Goal: Information Seeking & Learning: Learn about a topic

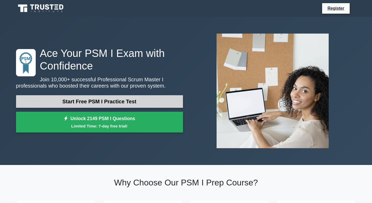
click at [98, 101] on link "Start Free PSM I Practice Test" at bounding box center [99, 101] width 167 height 13
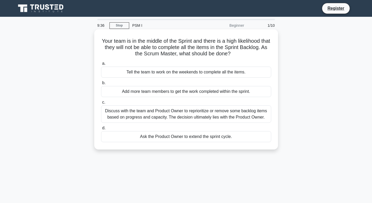
click at [195, 114] on div "Discuss with the team and Product Owner to reprioritize or remove some backlog …" at bounding box center [186, 114] width 170 height 17
click at [101, 104] on input "c. Discuss with the team and Product Owner to reprioritize or remove some backl…" at bounding box center [101, 102] width 0 height 3
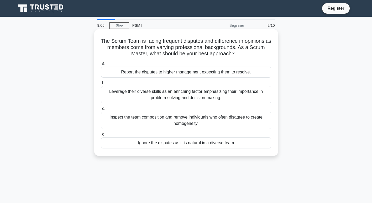
click at [178, 95] on div "Leverage their diverse skills as an enriching factor emphasizing their importan…" at bounding box center [186, 94] width 170 height 17
click at [101, 85] on input "b. Leverage their diverse skills as an enriching factor emphasizing their impor…" at bounding box center [101, 82] width 0 height 3
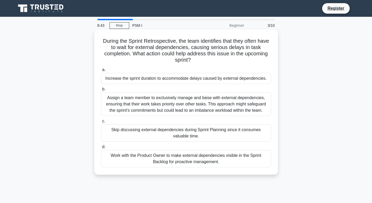
click at [184, 159] on div "Work with the Product Owner to make external dependencies visible in the Sprint…" at bounding box center [186, 158] width 170 height 17
click at [101, 149] on input "d. Work with the Product Owner to make external dependencies visible in the Spr…" at bounding box center [101, 147] width 0 height 3
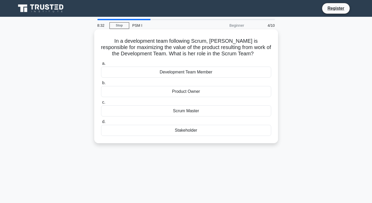
click at [189, 92] on div "Product Owner" at bounding box center [186, 91] width 170 height 11
click at [101, 85] on input "b. Product Owner" at bounding box center [101, 82] width 0 height 3
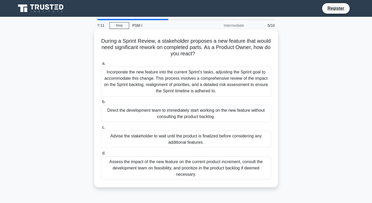
click at [190, 170] on div "Assess the impact of the new feature on the current product increment, consult …" at bounding box center [186, 169] width 170 height 24
click at [101, 155] on input "d. Assess the impact of the new feature on the current product increment, consu…" at bounding box center [101, 153] width 0 height 3
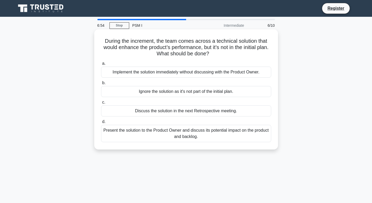
click at [184, 136] on div "Present the solution to the Product Owner and discuss its potential impact on t…" at bounding box center [186, 133] width 170 height 17
click at [101, 124] on input "d. Present the solution to the Product Owner and discuss its potential impact o…" at bounding box center [101, 121] width 0 height 3
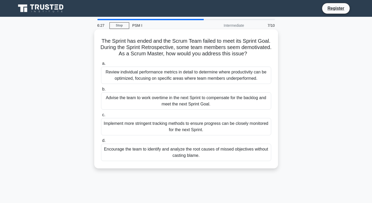
click at [184, 153] on div "Encourage the team to identify and analyze the root causes of missed objectives…" at bounding box center [186, 152] width 170 height 17
click at [101, 143] on input "d. Encourage the team to identify and analyze the root causes of missed objecti…" at bounding box center [101, 140] width 0 height 3
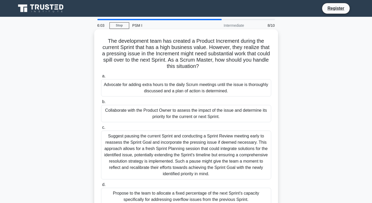
click at [179, 113] on div "Collaborate with the Product Owner to assess the impact of the issue and determ…" at bounding box center [186, 113] width 170 height 17
click at [101, 104] on input "b. Collaborate with the Product Owner to assess the impact of the issue and det…" at bounding box center [101, 101] width 0 height 3
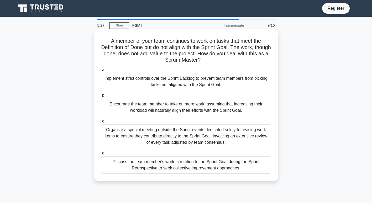
click at [182, 163] on div "Discuss the team member's work in relation to the Sprint Goal during the Sprint…" at bounding box center [186, 165] width 170 height 17
click at [101, 155] on input "d. Discuss the team member's work in relation to the Sprint Goal during the Spr…" at bounding box center [101, 153] width 0 height 3
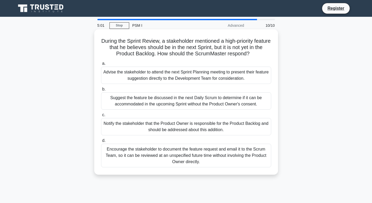
click at [198, 128] on div "Notify the stakeholder that the Product Owner is responsible for the Product Ba…" at bounding box center [186, 126] width 170 height 17
click at [101, 117] on input "c. Notify the stakeholder that the Product Owner is responsible for the Product…" at bounding box center [101, 115] width 0 height 3
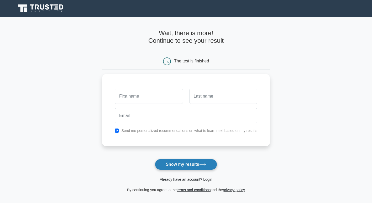
click at [188, 164] on button "Show my results" at bounding box center [186, 164] width 62 height 11
click at [187, 181] on link "Already have an account? Login" at bounding box center [186, 180] width 53 height 4
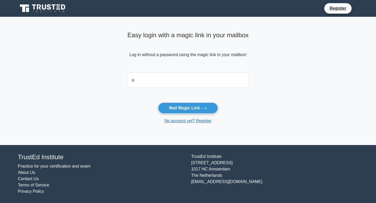
type input "[EMAIL_ADDRESS][DOMAIN_NAME]"
click at [183, 108] on button "Mail Magic Link" at bounding box center [188, 108] width 60 height 11
